Goal: Information Seeking & Learning: Learn about a topic

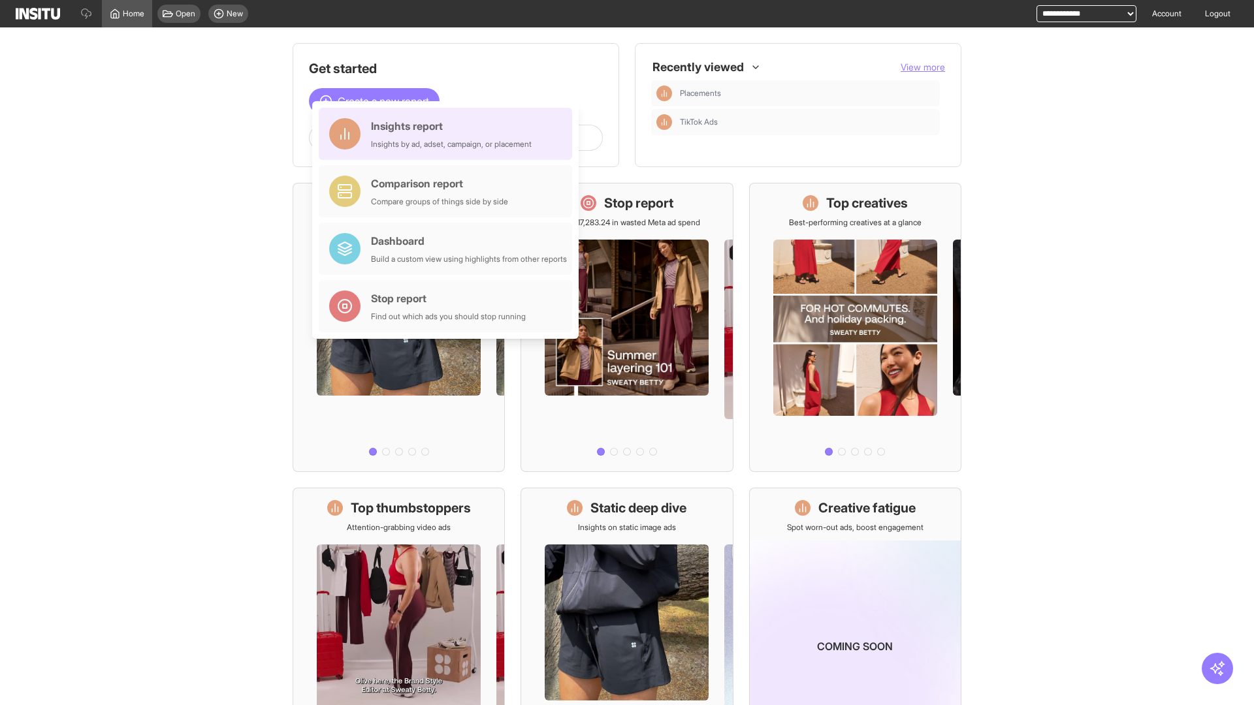
click at [449, 134] on div "Insights report Insights by ad, adset, campaign, or placement" at bounding box center [451, 133] width 161 height 31
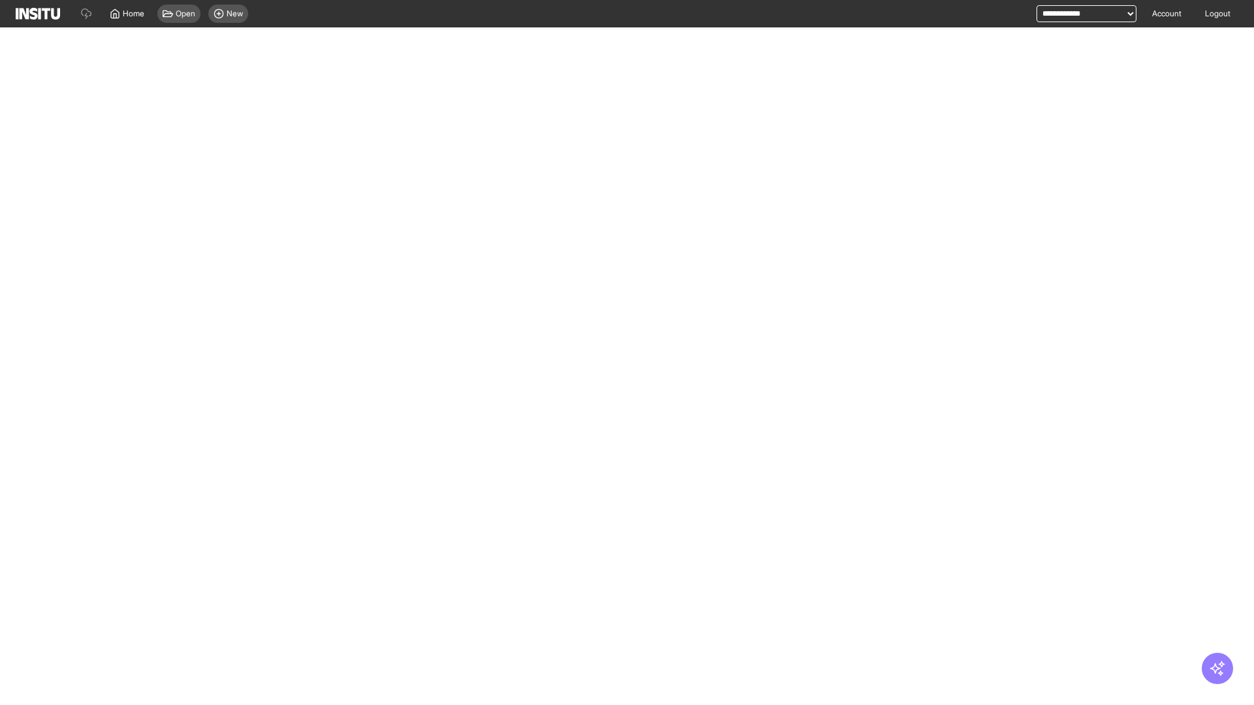
select select "**"
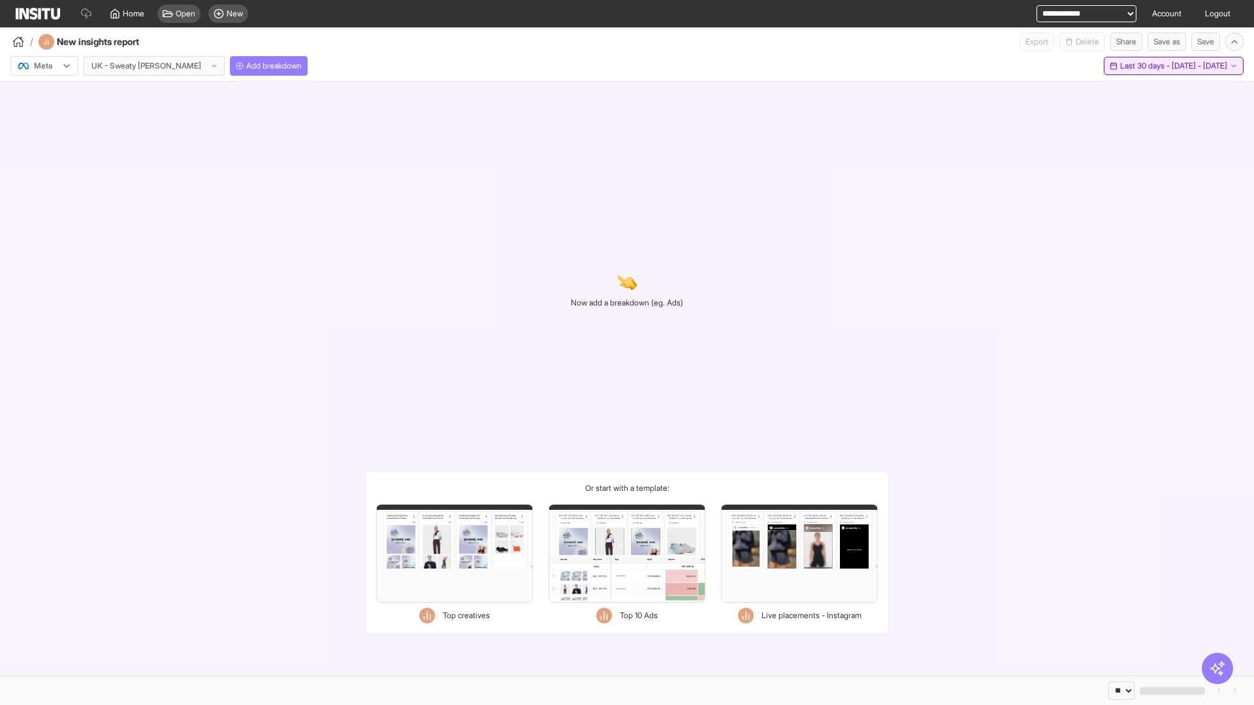
click at [1144, 66] on span "Last 30 days - [DATE] - [DATE]" at bounding box center [1173, 66] width 107 height 10
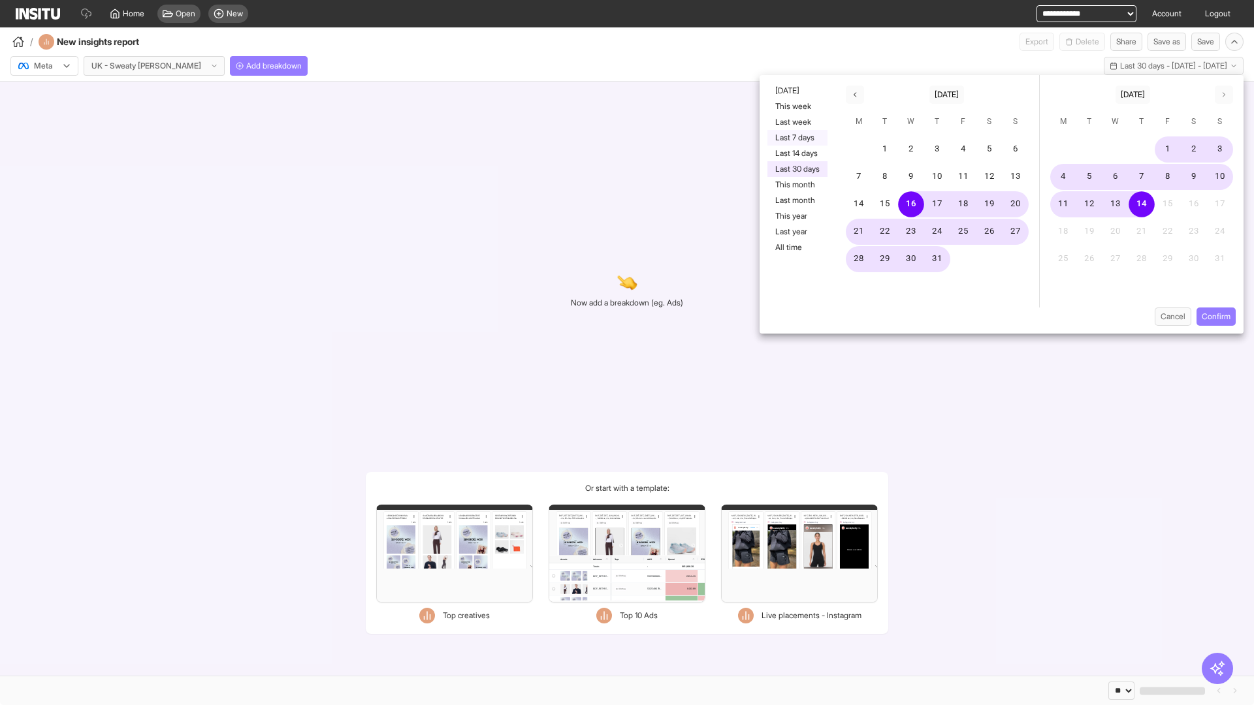
click at [796, 138] on button "Last 7 days" at bounding box center [797, 138] width 60 height 16
